Goal: Task Accomplishment & Management: Complete application form

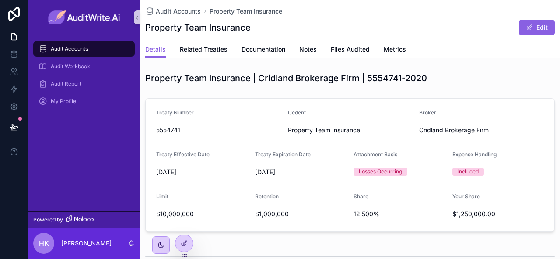
scroll to position [33, 0]
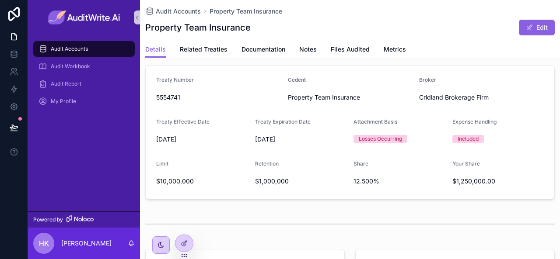
click at [88, 39] on div "Audit Accounts Audit Workbook Audit Report My Profile" at bounding box center [84, 78] width 112 height 86
click at [182, 11] on span "Audit Accounts" at bounding box center [178, 11] width 45 height 9
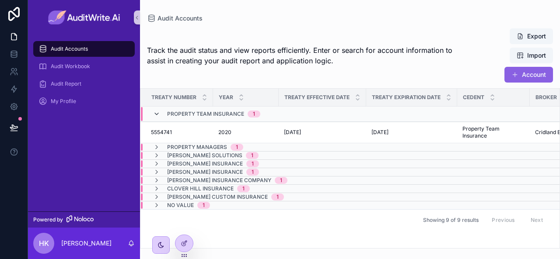
click at [159, 115] on icon "scrollable content" at bounding box center [156, 114] width 7 height 7
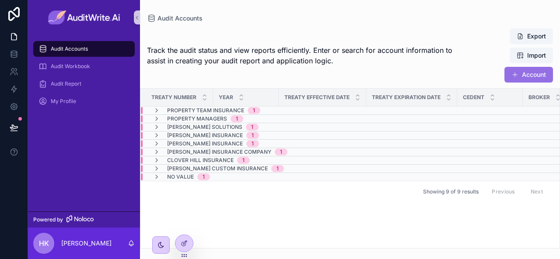
click at [527, 75] on button "Account" at bounding box center [528, 75] width 49 height 16
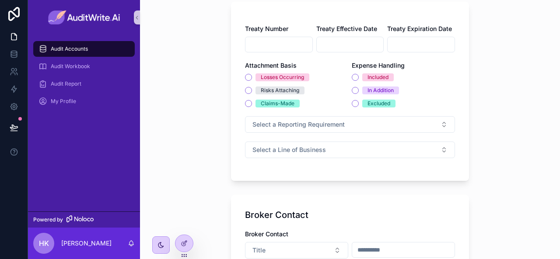
scroll to position [198, 0]
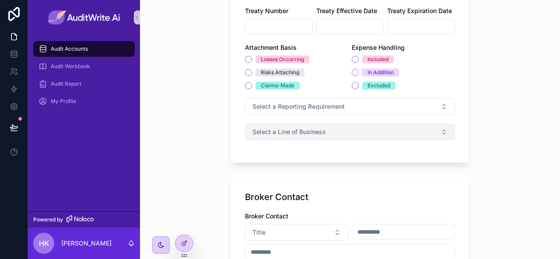
click at [288, 128] on span "Select a Line of Business" at bounding box center [288, 132] width 73 height 9
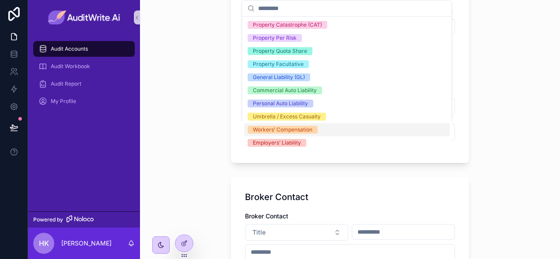
click at [259, 136] on div "Property Catastrophe (CAT) Property Per Risk Property Quota Share Property Facu…" at bounding box center [346, 208] width 205 height 380
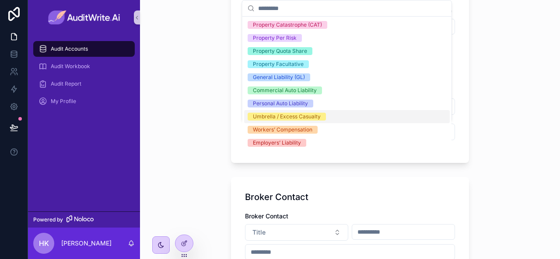
click at [266, 119] on div "Umbrella / Excess Casualty" at bounding box center [287, 117] width 68 height 8
click at [269, 85] on div "Commercial Auto Liability" at bounding box center [346, 90] width 205 height 13
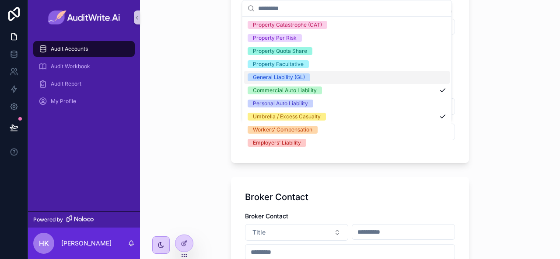
click at [270, 71] on div "General Liability (GL)" at bounding box center [346, 77] width 205 height 13
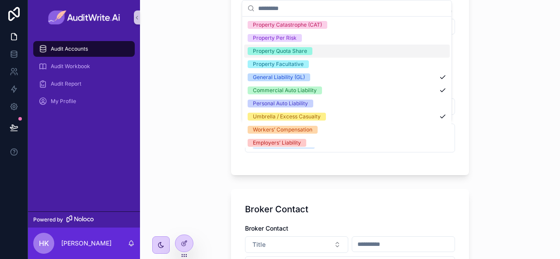
click at [276, 53] on div "Property Quota Share" at bounding box center [280, 51] width 54 height 8
click at [275, 38] on div "Property Per Risk" at bounding box center [275, 38] width 44 height 8
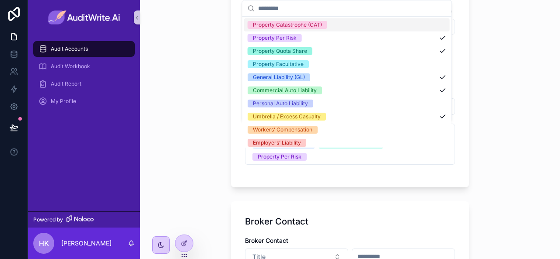
click at [275, 26] on div "Property Catastrophe (CAT)" at bounding box center [287, 25] width 69 height 8
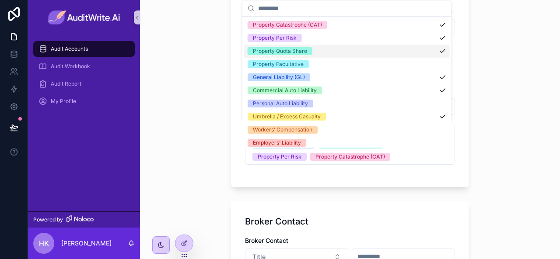
click at [205, 110] on div "Audit Accounts Treaty Details Treaty Details Cedent Broker Limit Retention Shar…" at bounding box center [350, 129] width 420 height 259
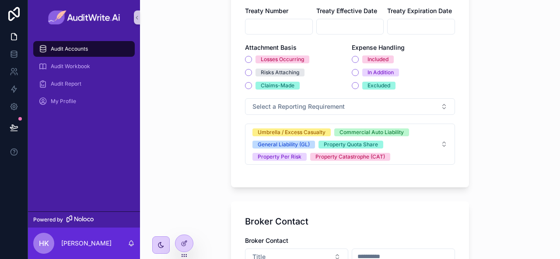
click at [108, 55] on div "Audit Accounts" at bounding box center [83, 49] width 91 height 14
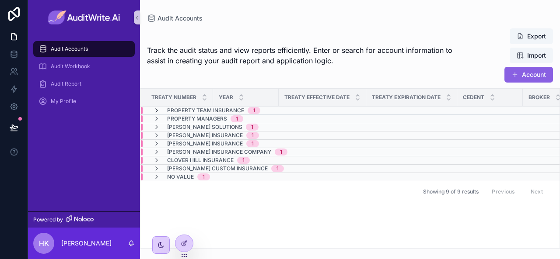
click at [158, 109] on icon "scrollable content" at bounding box center [156, 110] width 7 height 7
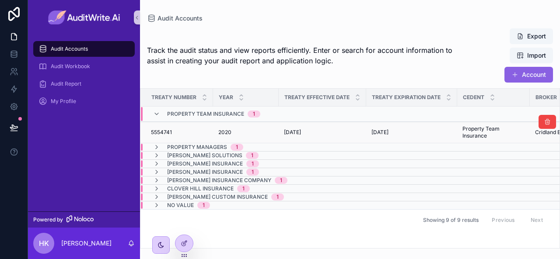
click at [171, 129] on div "5554741 5554741" at bounding box center [179, 132] width 57 height 7
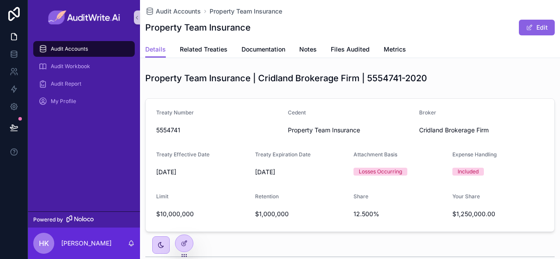
click at [175, 90] on div "Property Team Insurance | Cridland Brokerage Firm | 5554741-2020 Treaty Number …" at bounding box center [350, 202] width 420 height 267
click at [138, 18] on icon "scrollable content" at bounding box center [137, 17] width 6 height 7
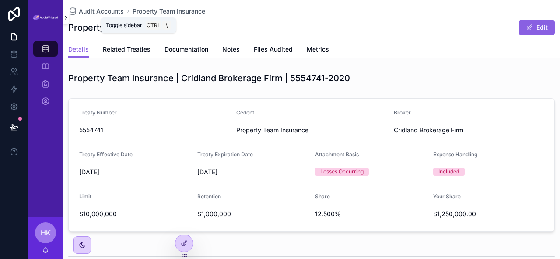
click at [64, 19] on icon "scrollable content" at bounding box center [66, 17] width 6 height 7
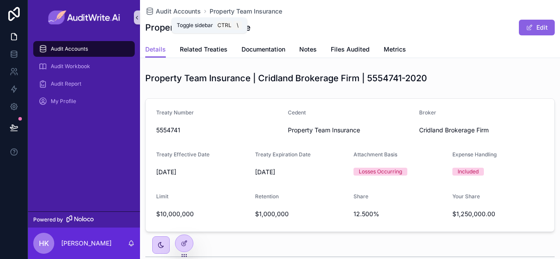
click at [137, 21] on button "scrollable content" at bounding box center [137, 17] width 6 height 14
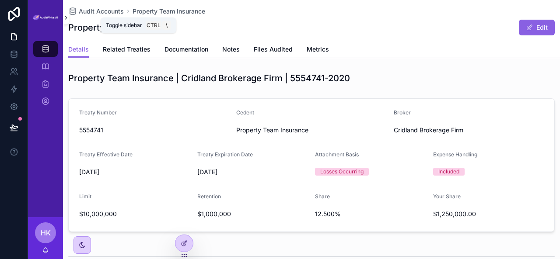
click at [64, 20] on icon "scrollable content" at bounding box center [66, 17] width 6 height 7
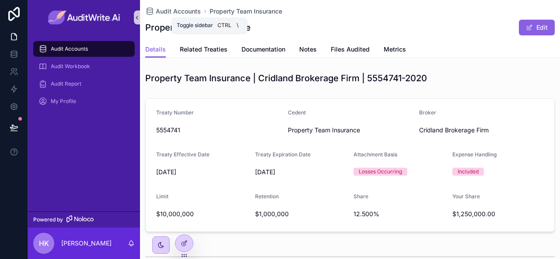
click at [136, 20] on icon "scrollable content" at bounding box center [137, 17] width 6 height 7
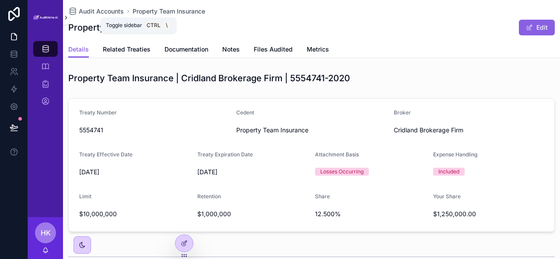
click at [66, 18] on icon "scrollable content" at bounding box center [66, 17] width 2 height 3
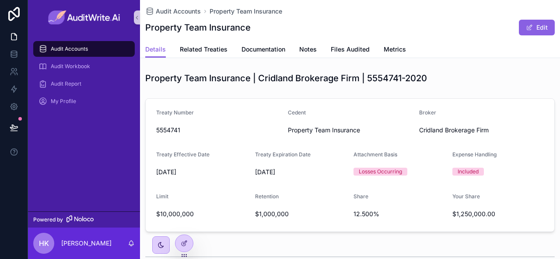
click at [141, 17] on div "Audit Accounts Property Team Insurance Property Team Insurance Edit Details Det…" at bounding box center [350, 29] width 420 height 58
click at [139, 17] on icon "scrollable content" at bounding box center [137, 17] width 6 height 7
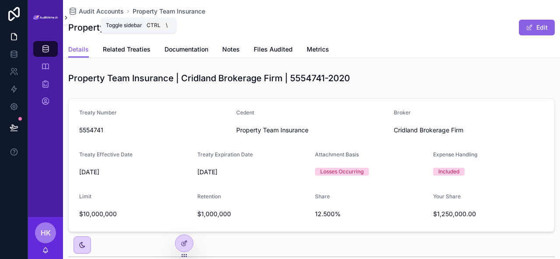
click at [66, 18] on icon "scrollable content" at bounding box center [66, 17] width 6 height 7
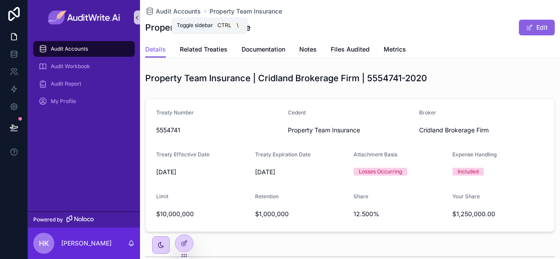
click at [136, 21] on icon "scrollable content" at bounding box center [137, 17] width 6 height 7
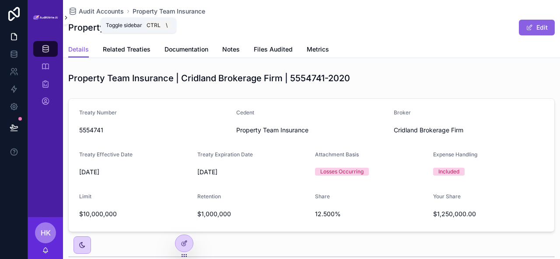
click at [65, 17] on icon "scrollable content" at bounding box center [66, 17] width 6 height 7
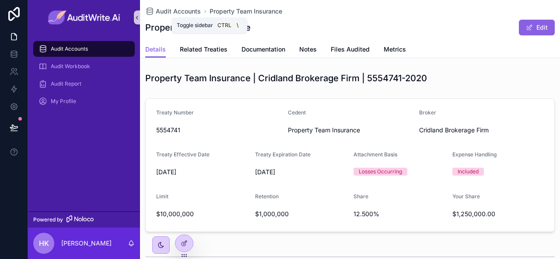
click at [138, 21] on button "scrollable content" at bounding box center [137, 17] width 6 height 14
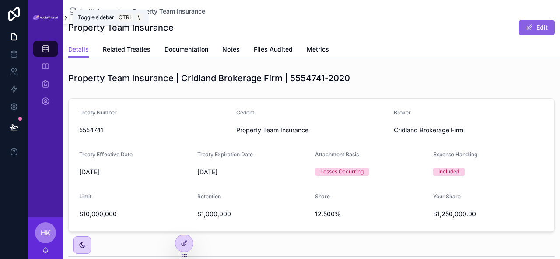
click at [67, 16] on icon "scrollable content" at bounding box center [66, 17] width 6 height 7
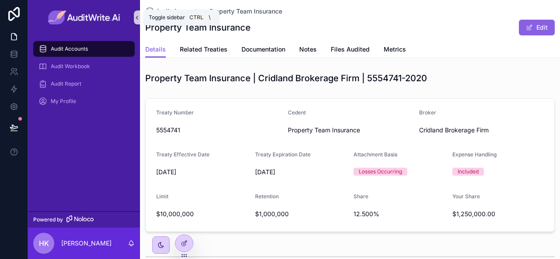
click at [135, 17] on icon "scrollable content" at bounding box center [137, 17] width 6 height 7
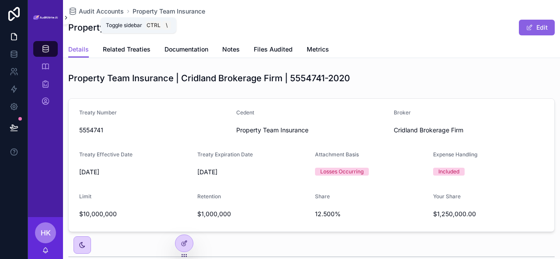
click at [64, 17] on icon "scrollable content" at bounding box center [66, 17] width 6 height 7
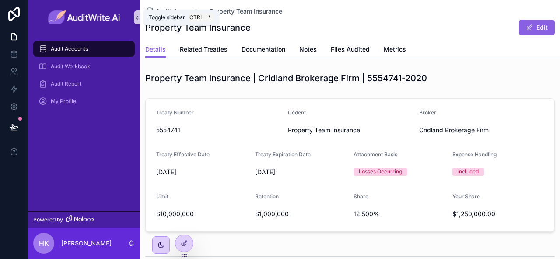
click at [135, 19] on icon "scrollable content" at bounding box center [137, 17] width 6 height 7
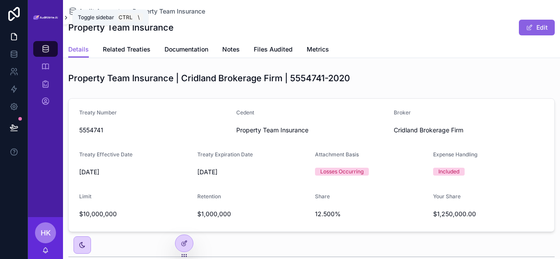
click at [66, 18] on icon "scrollable content" at bounding box center [66, 17] width 2 height 3
